Goal: Task Accomplishment & Management: Manage account settings

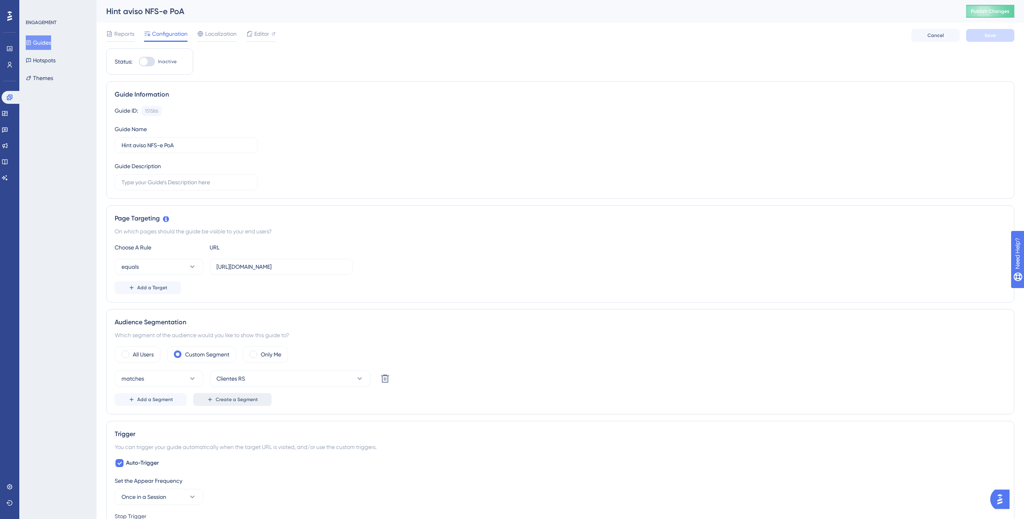
click at [222, 401] on span "Create a Segment" at bounding box center [237, 399] width 42 height 6
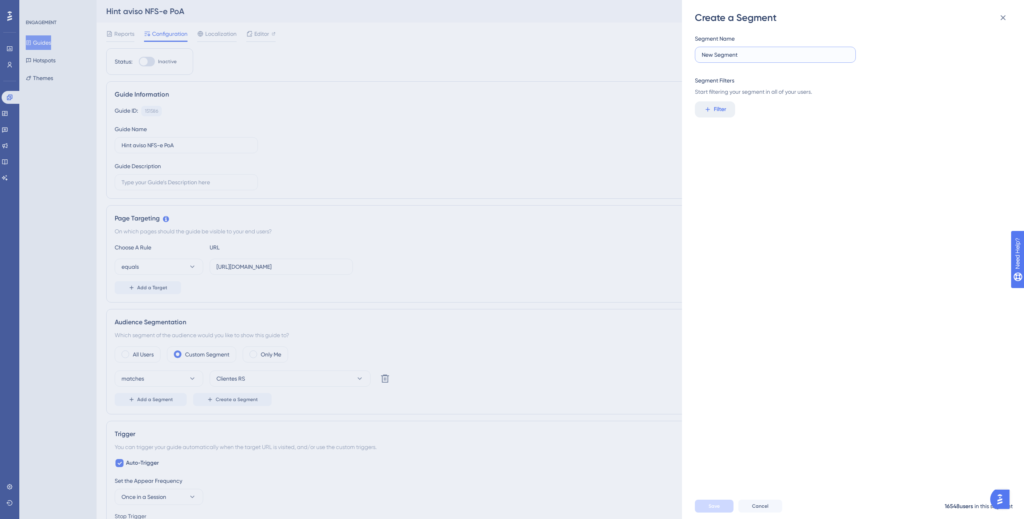
drag, startPoint x: 739, startPoint y: 52, endPoint x: 667, endPoint y: 51, distance: 72.4
click at [667, 51] on div "Create a Segment Segment Name New Segment Segment Filters Start filtering your …" at bounding box center [512, 259] width 1024 height 519
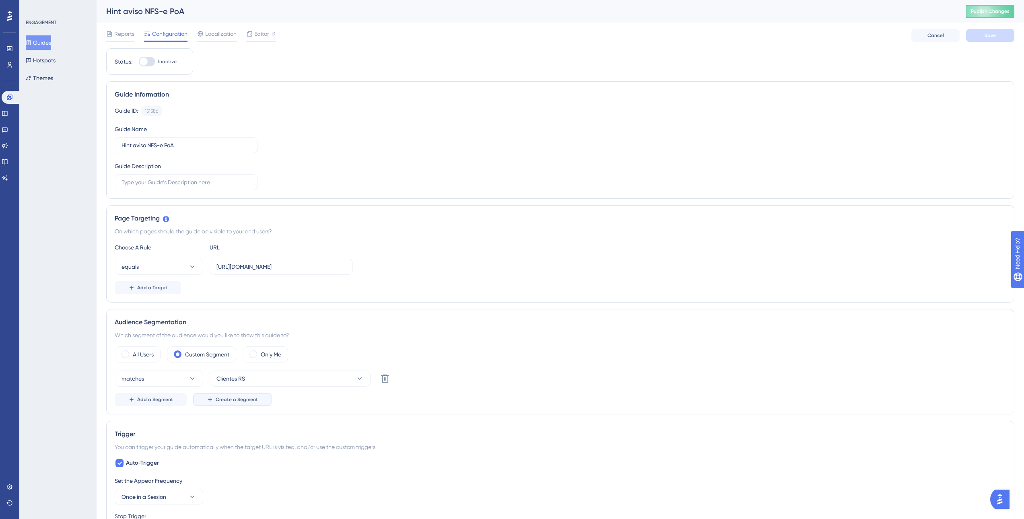
click at [250, 398] on span "Create a Segment" at bounding box center [237, 399] width 42 height 6
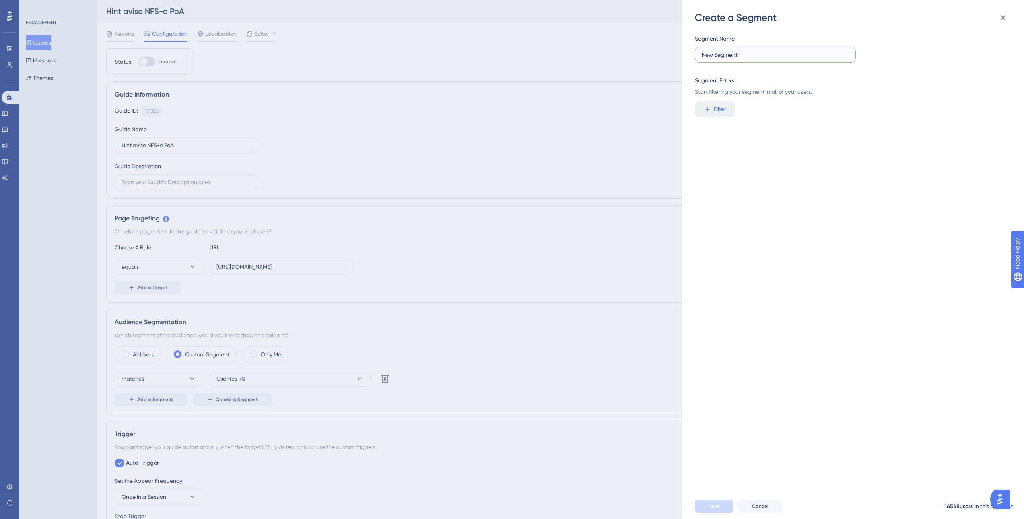
click at [754, 56] on input "New Segment" at bounding box center [775, 54] width 147 height 9
click at [754, 55] on input "New Segment" at bounding box center [775, 54] width 147 height 9
type input "Clientes [GEOGRAPHIC_DATA]"
click at [715, 111] on span "Filter" at bounding box center [720, 110] width 12 height 10
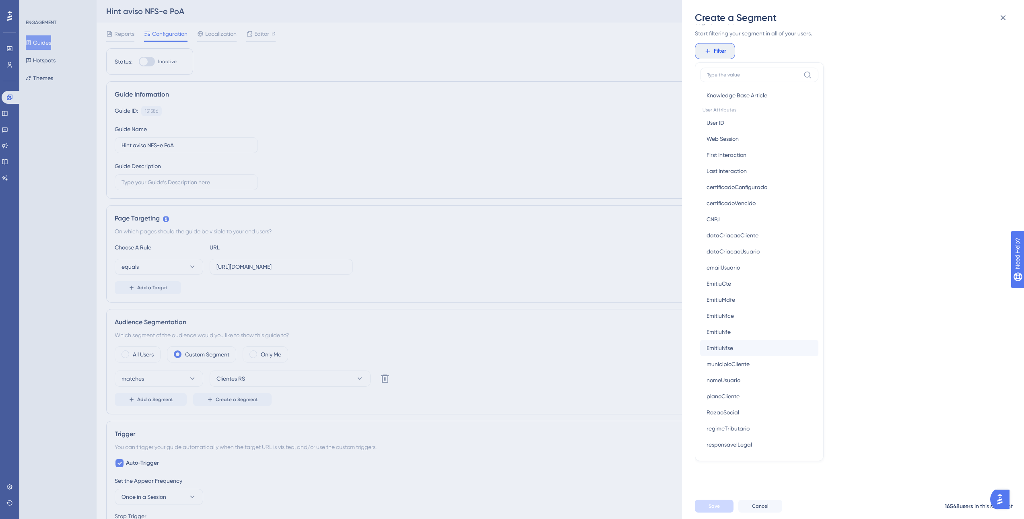
scroll to position [362, 0]
click at [762, 350] on button "municipioCliente municipioCliente" at bounding box center [759, 351] width 118 height 16
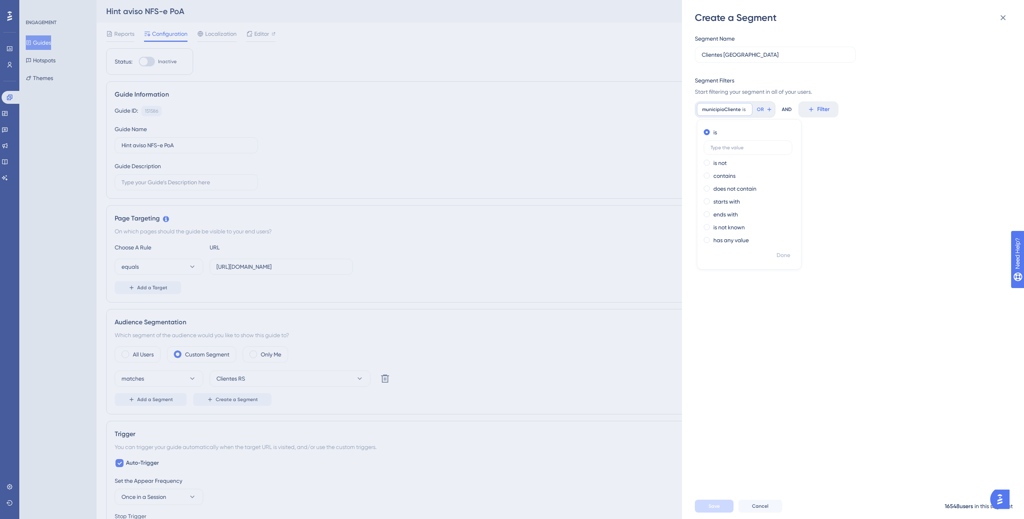
scroll to position [0, 0]
type input "[GEOGRAPHIC_DATA]"
click at [846, 111] on button "Filter" at bounding box center [866, 109] width 40 height 16
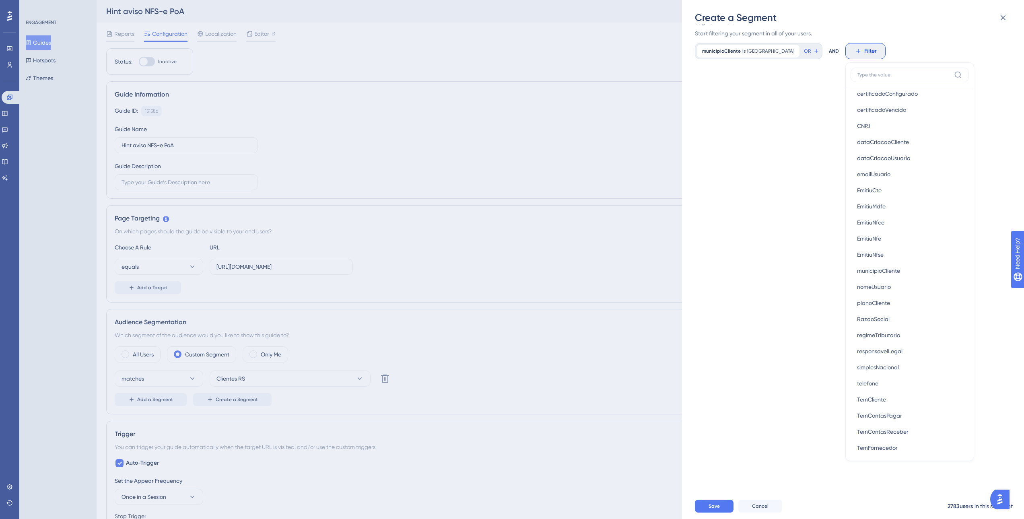
scroll to position [483, 0]
click at [871, 231] on span "municipioCliente" at bounding box center [878, 231] width 43 height 10
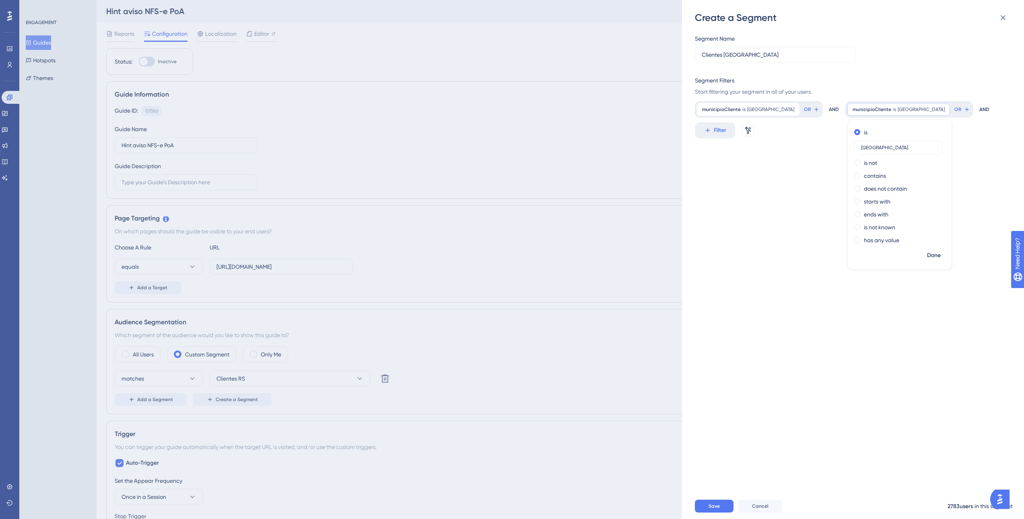
type input "[GEOGRAPHIC_DATA]"
click at [907, 324] on div "Segment Name Clientes [GEOGRAPHIC_DATA] Segment Filters Start filtering your se…" at bounding box center [857, 258] width 324 height 469
click at [717, 509] on span "Save" at bounding box center [714, 506] width 11 height 6
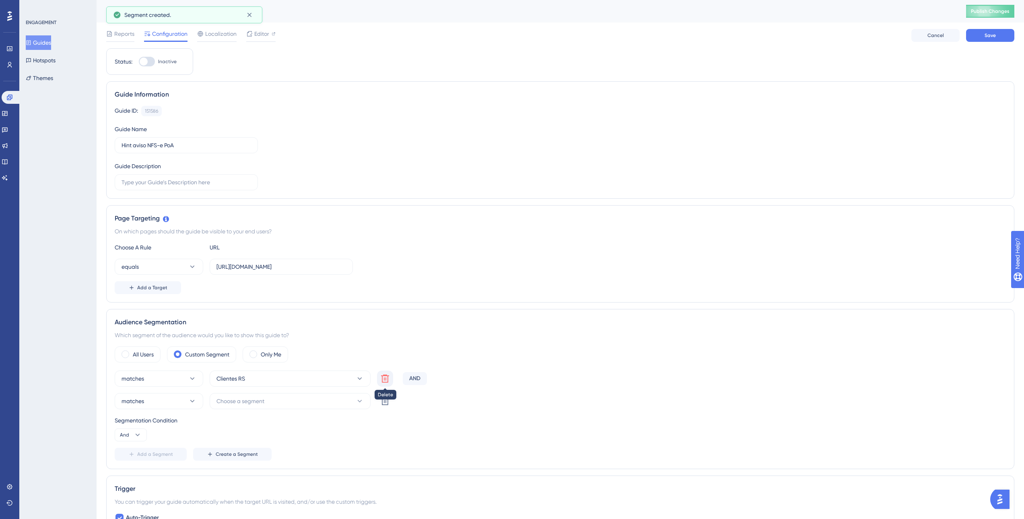
click at [389, 382] on icon at bounding box center [385, 379] width 10 height 10
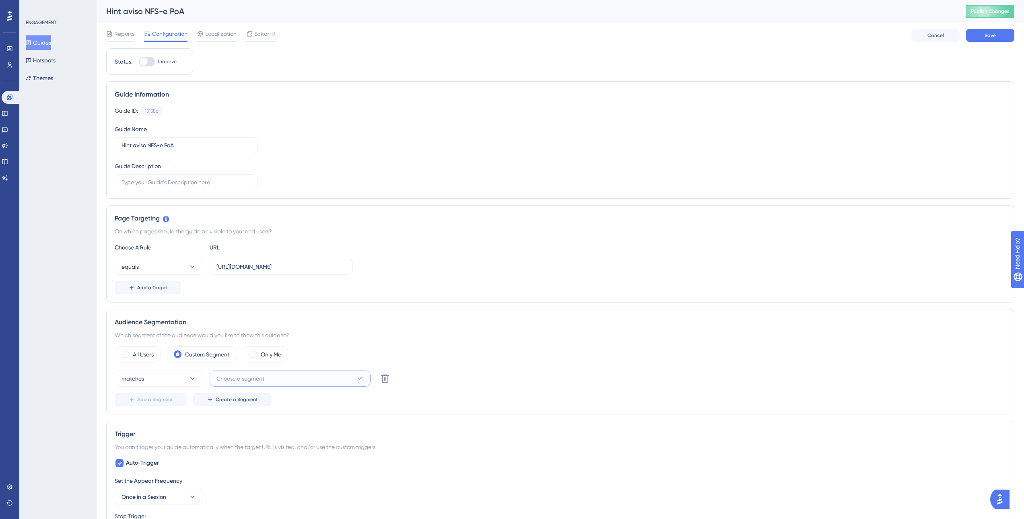
click at [365, 381] on button "Choose a segment" at bounding box center [290, 379] width 161 height 16
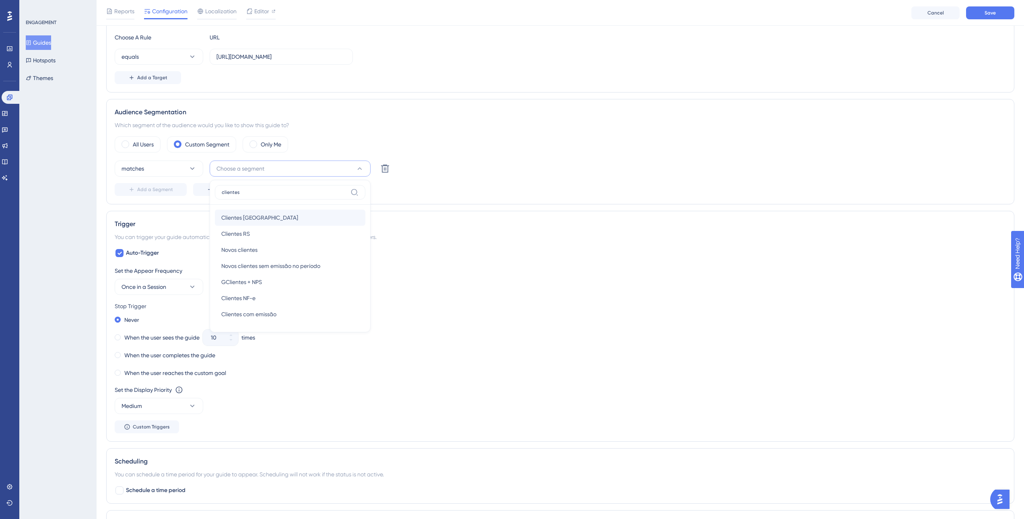
type input "clientes"
click at [237, 213] on span "Clientes [GEOGRAPHIC_DATA]" at bounding box center [259, 218] width 77 height 10
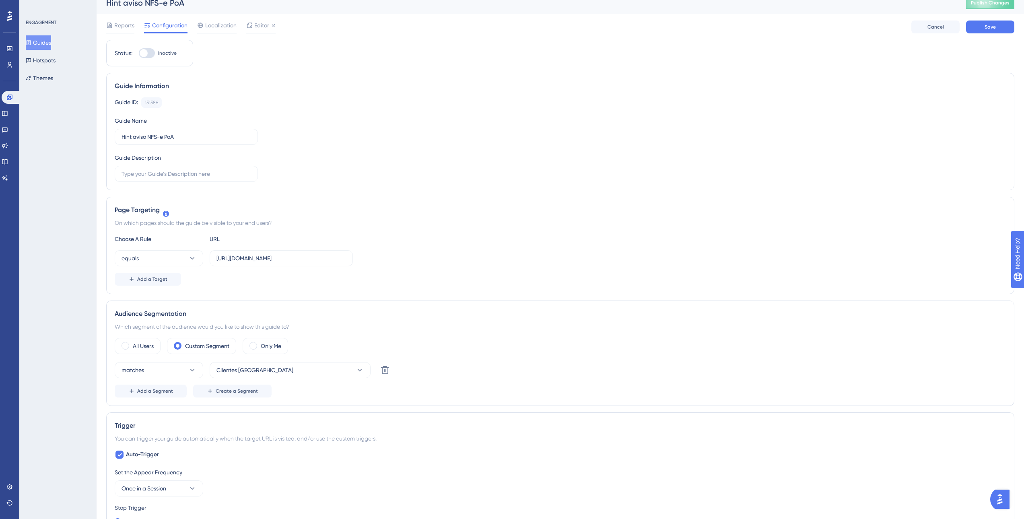
scroll to position [0, 0]
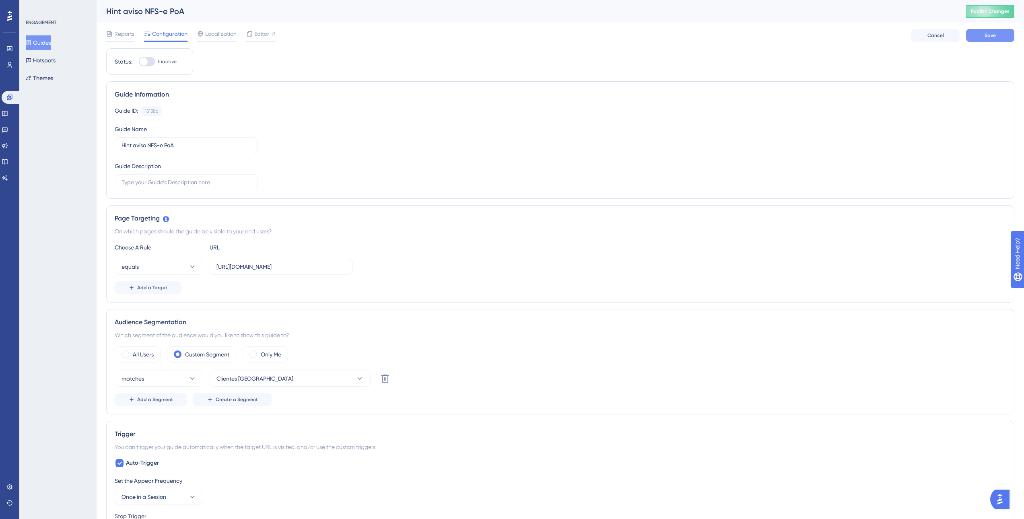
click at [997, 38] on button "Save" at bounding box center [990, 35] width 48 height 13
click at [252, 17] on icon at bounding box center [249, 15] width 8 height 8
click at [46, 43] on button "Guides" at bounding box center [38, 42] width 25 height 14
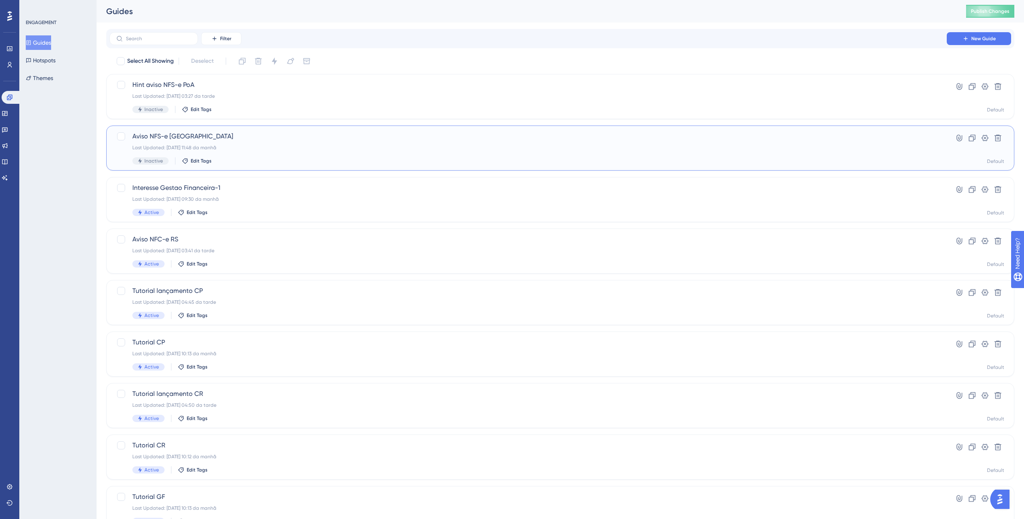
click at [264, 142] on div "Aviso NFS-e [GEOGRAPHIC_DATA] Last Updated: [DATE] 11:48 da manhã Inactive Edit…" at bounding box center [528, 148] width 792 height 33
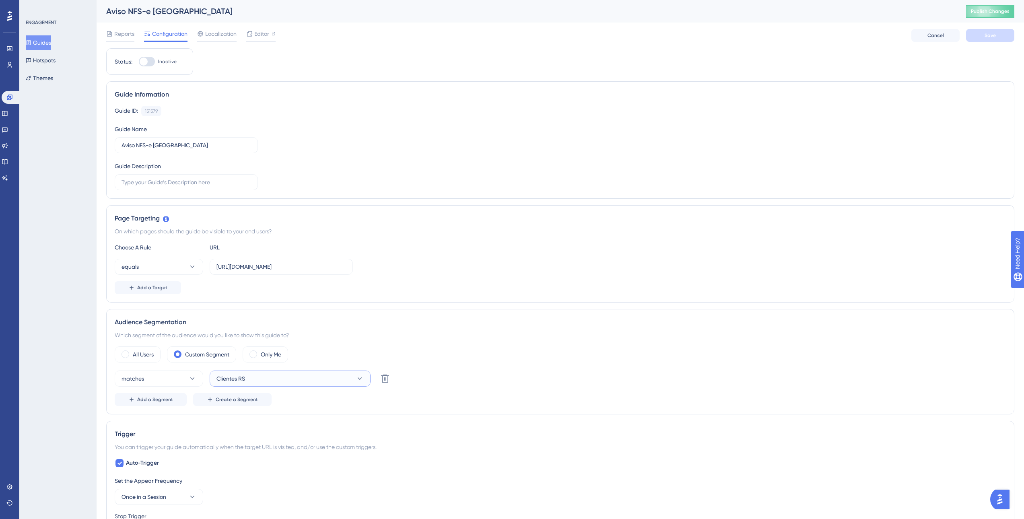
click at [262, 379] on button "Clientes RS" at bounding box center [290, 379] width 161 height 16
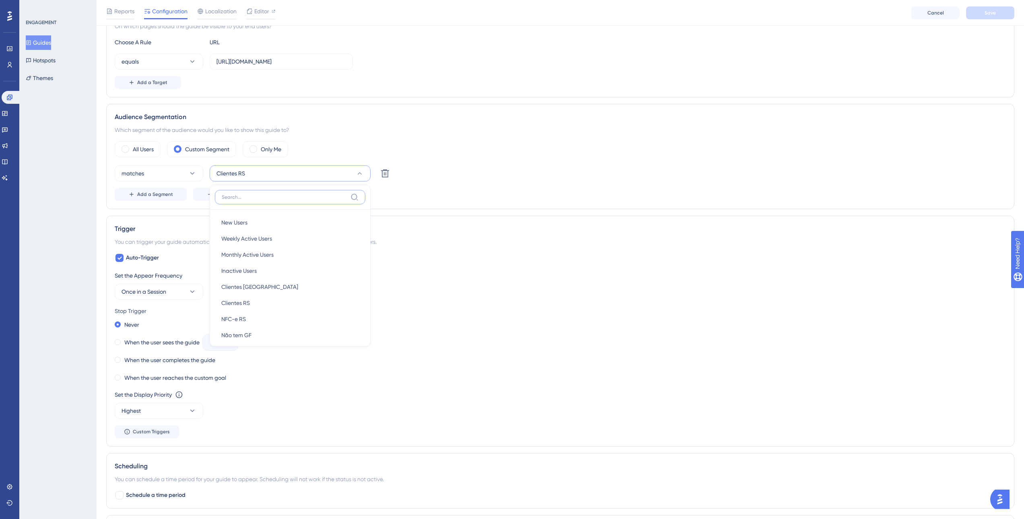
click at [281, 196] on input at bounding box center [285, 197] width 126 height 6
type input "[GEOGRAPHIC_DATA]"
click at [278, 224] on div "Clientes [GEOGRAPHIC_DATA] Clientes [GEOGRAPHIC_DATA]" at bounding box center [290, 222] width 138 height 16
click at [987, 14] on span "Save" at bounding box center [990, 13] width 11 height 6
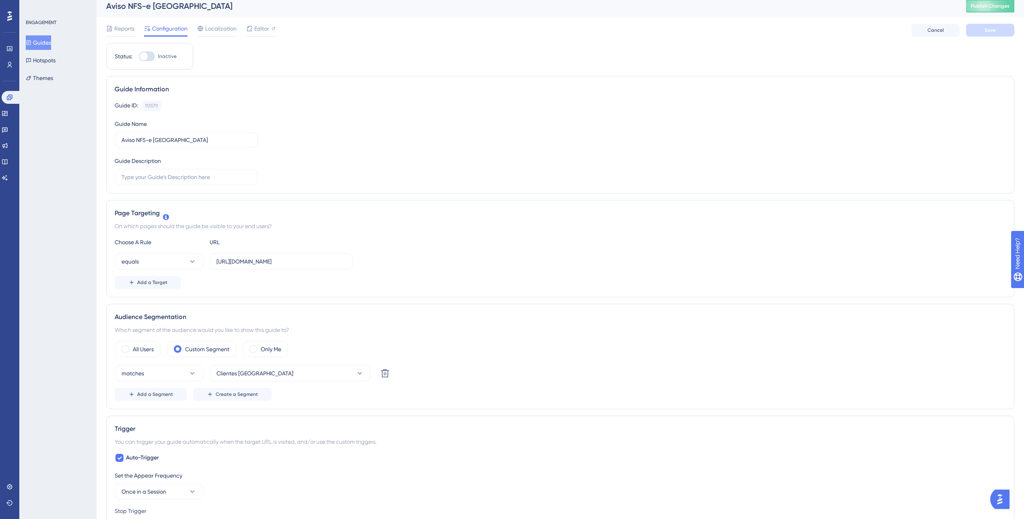
scroll to position [0, 0]
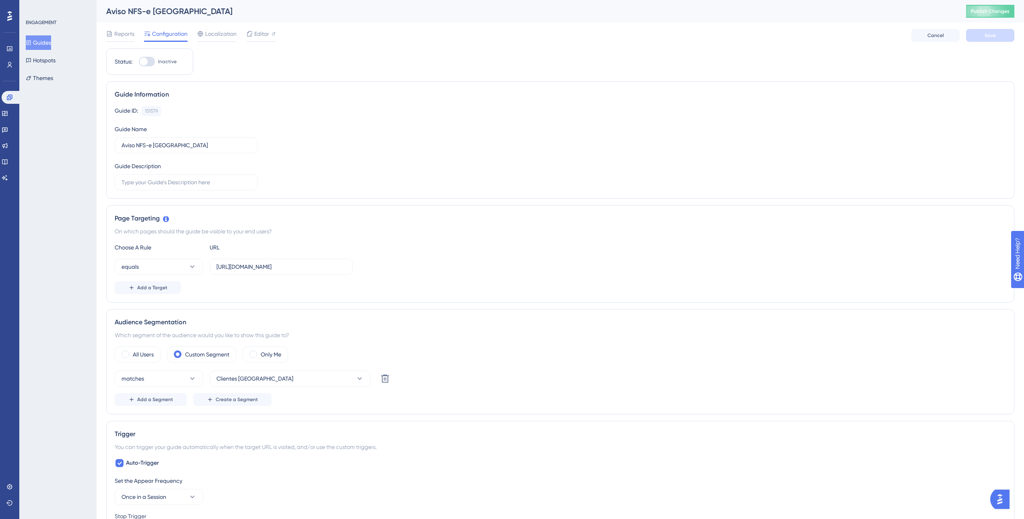
click at [49, 45] on button "Guides" at bounding box center [38, 42] width 25 height 14
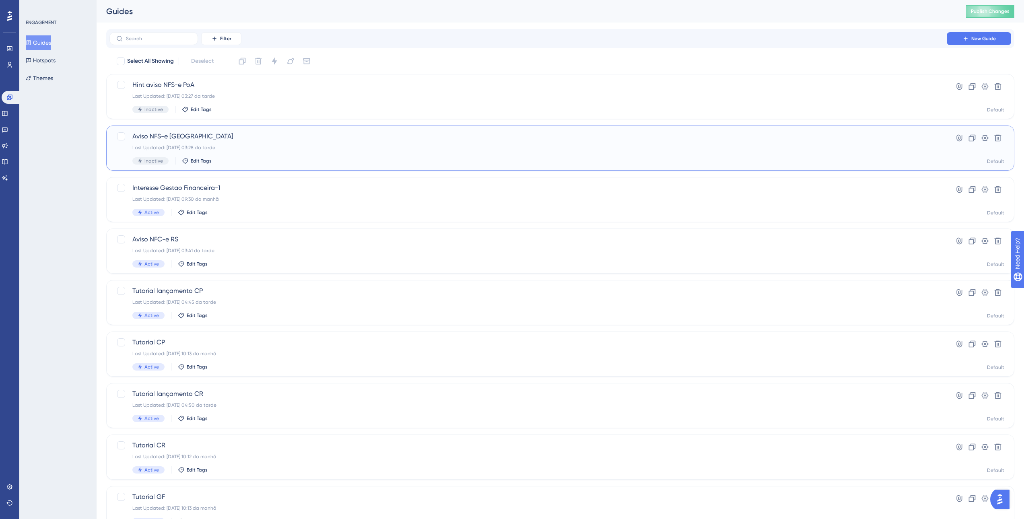
click at [263, 142] on div "Aviso NFS-e [GEOGRAPHIC_DATA] Last Updated: [DATE] 03:28 da tarde Inactive Edit…" at bounding box center [528, 148] width 792 height 33
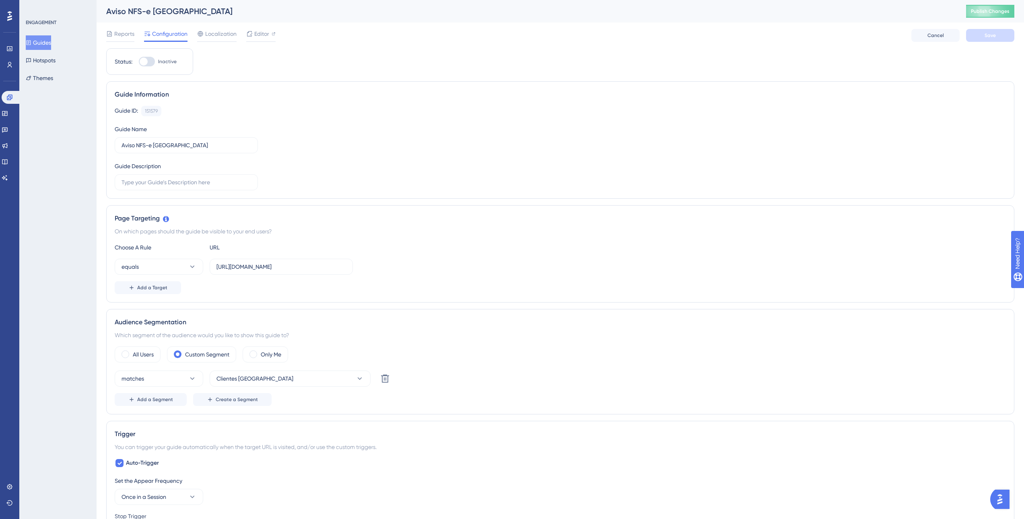
click at [144, 62] on div at bounding box center [144, 62] width 8 height 8
click at [139, 62] on input "Inactive" at bounding box center [138, 62] width 0 height 0
checkbox input "true"
click at [995, 37] on span "Save" at bounding box center [990, 35] width 11 height 6
click at [46, 46] on button "Guides" at bounding box center [38, 42] width 25 height 14
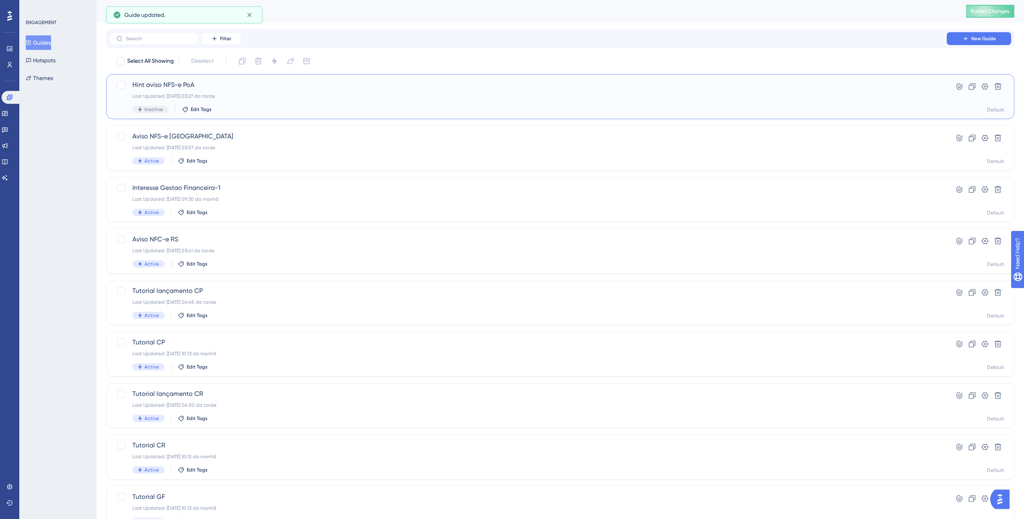
click at [252, 91] on div "Hint aviso NFS-e PoA Last Updated: [DATE] 03:27 da tarde Inactive Edit Tags" at bounding box center [528, 96] width 792 height 33
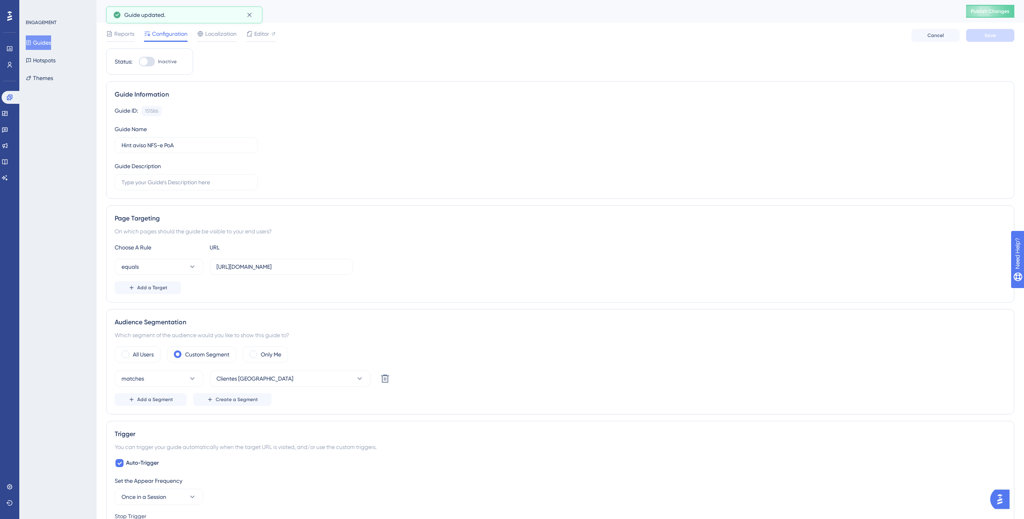
click at [142, 59] on div at bounding box center [144, 62] width 8 height 8
click at [139, 62] on input "Inactive" at bounding box center [138, 62] width 0 height 0
checkbox input "true"
click at [994, 34] on span "Save" at bounding box center [990, 35] width 11 height 6
